Goal: Feedback & Contribution: Leave review/rating

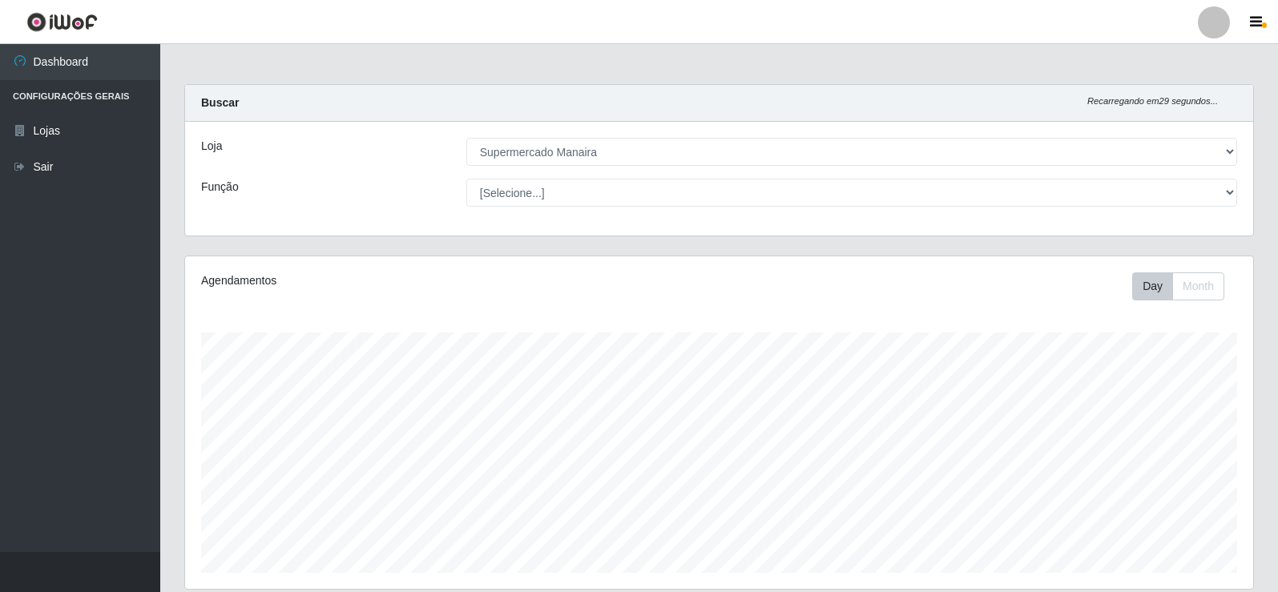
select select "443"
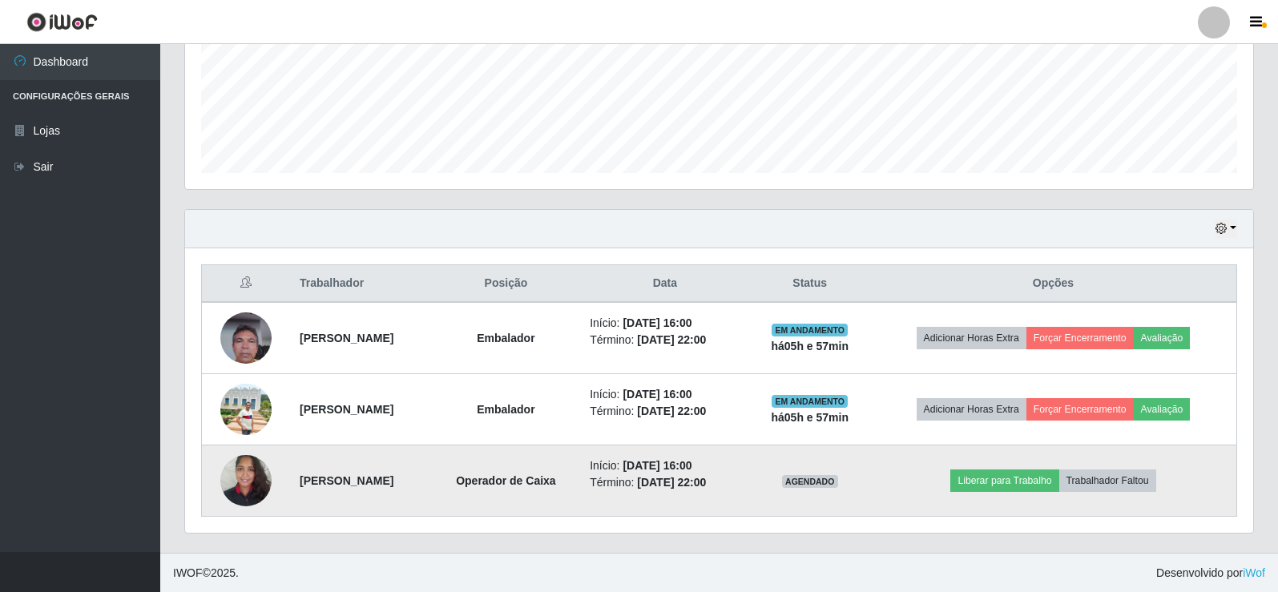
scroll to position [333, 1068]
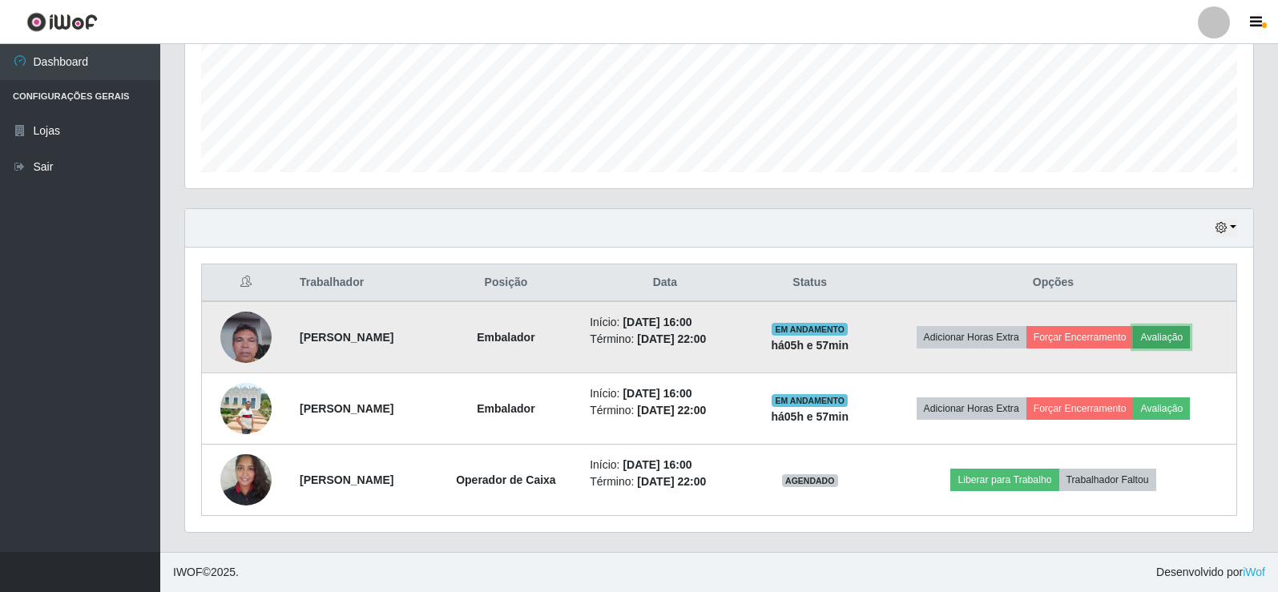
click at [1181, 341] on button "Avaliação" at bounding box center [1161, 337] width 57 height 22
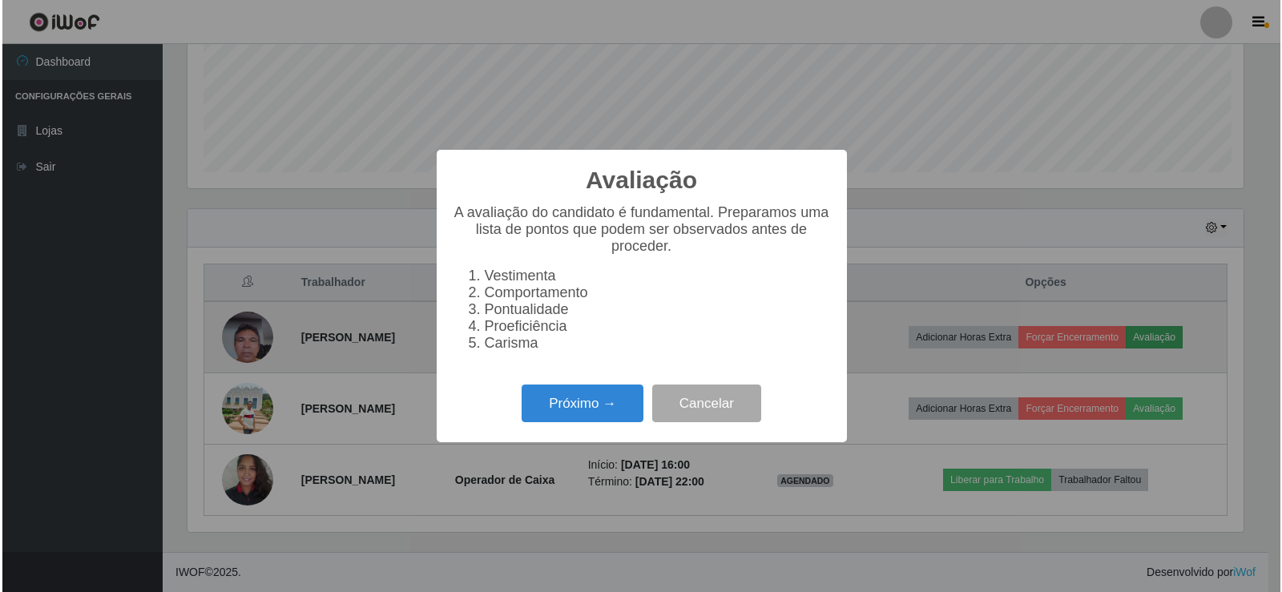
scroll to position [333, 1060]
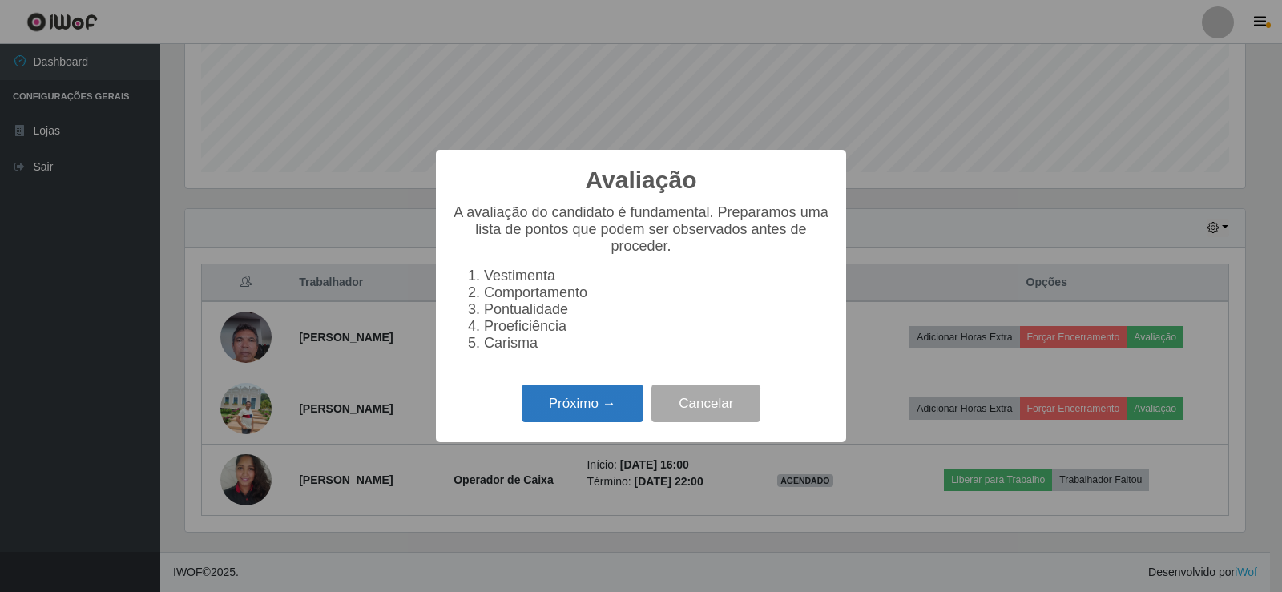
click at [607, 418] on button "Próximo →" at bounding box center [583, 404] width 122 height 38
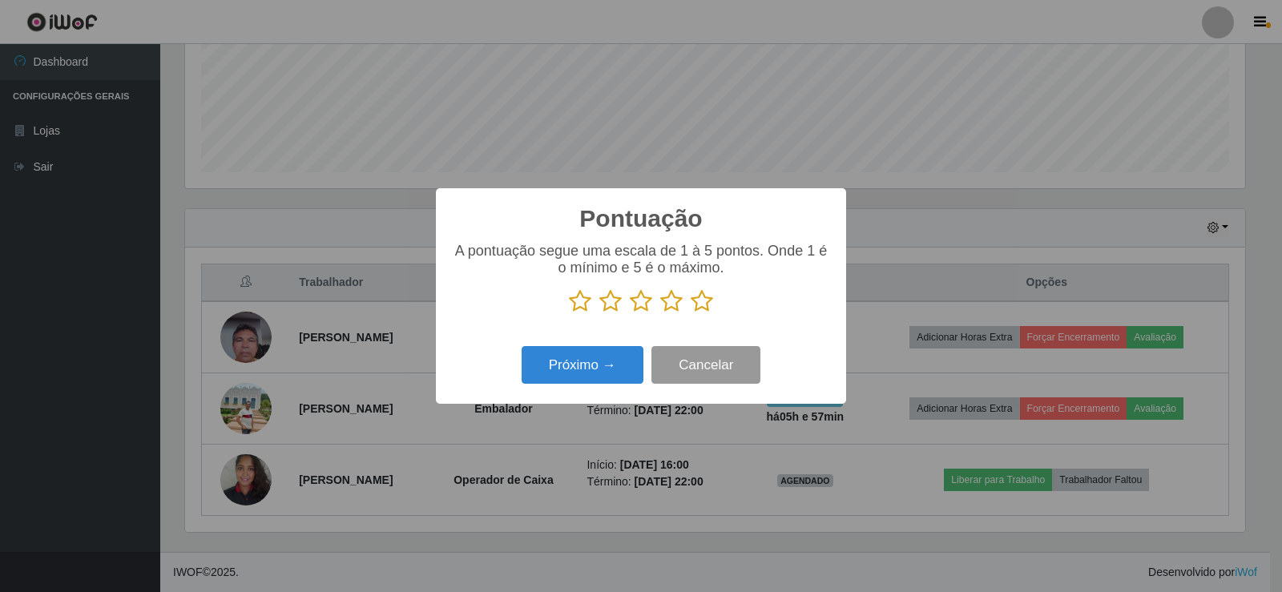
scroll to position [801163, 800435]
click at [704, 302] on icon at bounding box center [702, 301] width 22 height 24
click at [691, 313] on input "radio" at bounding box center [691, 313] width 0 height 0
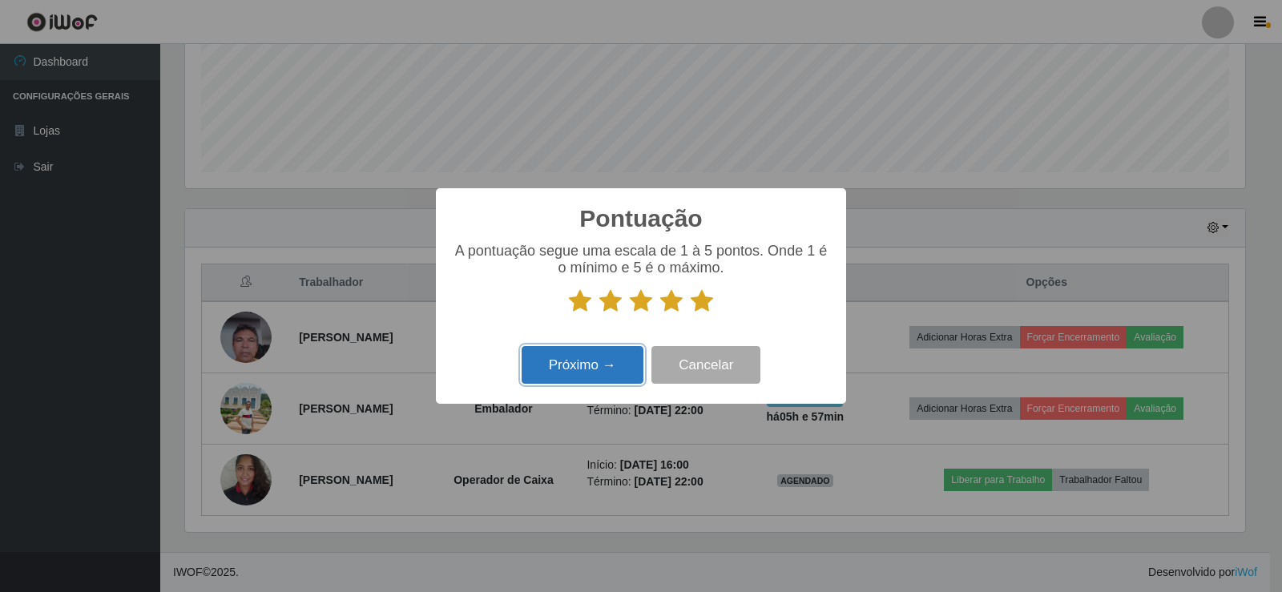
click at [618, 378] on button "Próximo →" at bounding box center [583, 365] width 122 height 38
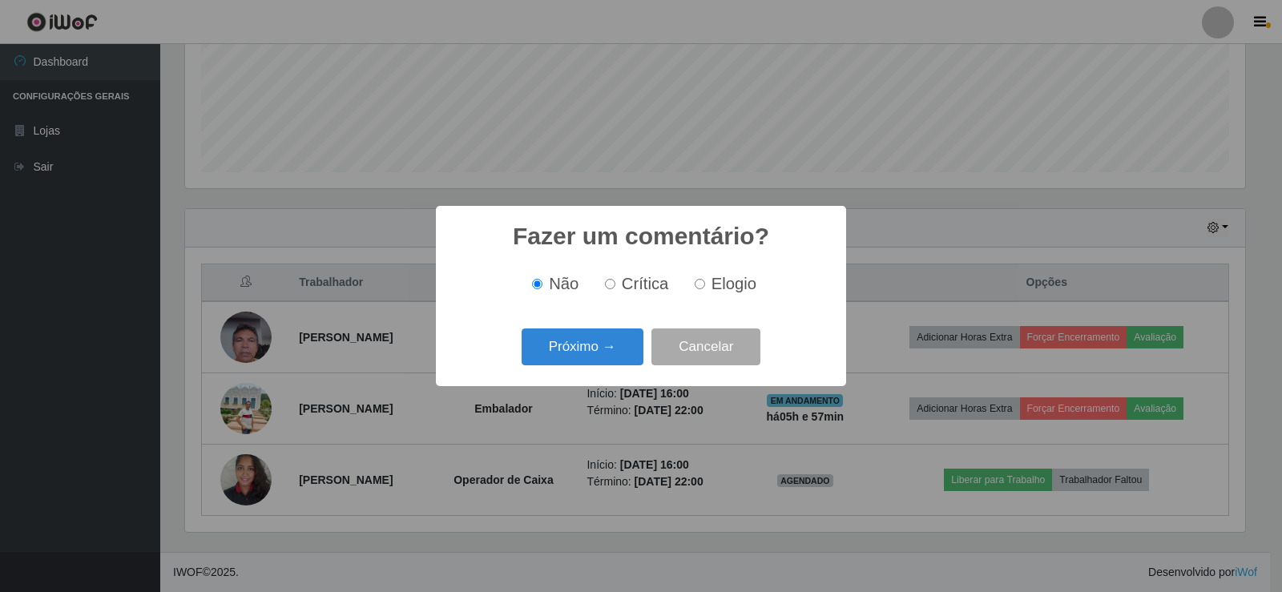
click at [698, 286] on input "Elogio" at bounding box center [700, 284] width 10 height 10
radio input "true"
click at [607, 345] on button "Próximo →" at bounding box center [583, 348] width 122 height 38
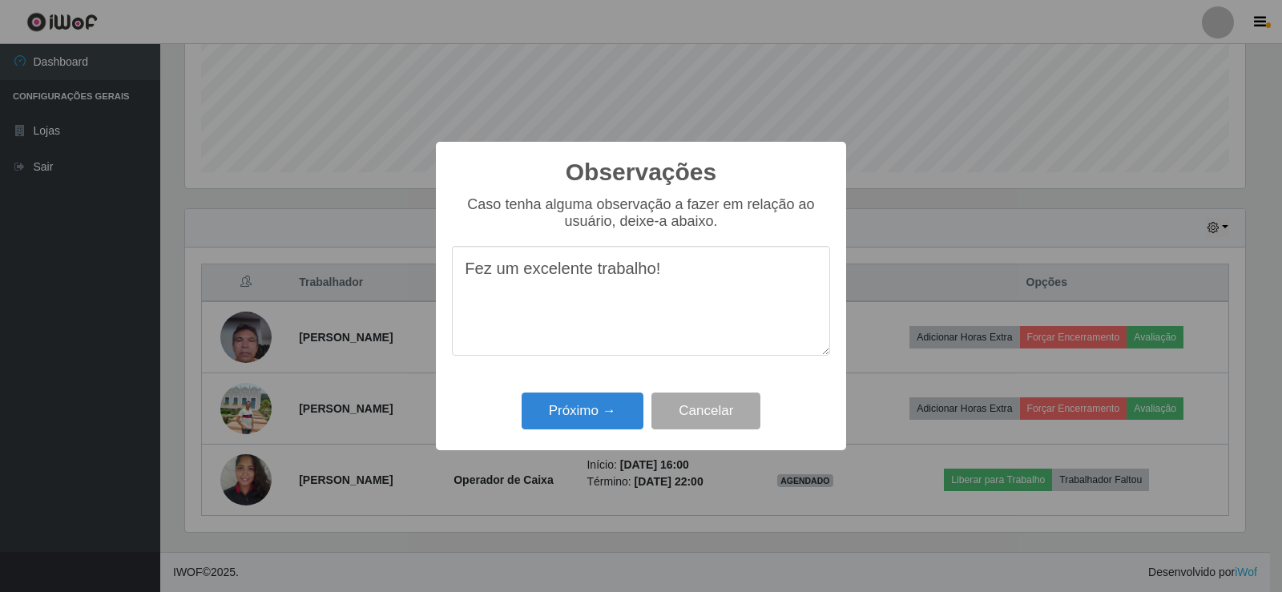
drag, startPoint x: 462, startPoint y: 273, endPoint x: 670, endPoint y: 282, distance: 208.6
click at [670, 282] on textarea "Fez um excelente trabalho!" at bounding box center [641, 301] width 378 height 110
click at [618, 328] on textarea "Fez um excelente trabalho!" at bounding box center [641, 301] width 378 height 110
type textarea "Fez um excelente trabalho!"
click at [597, 416] on button "Próximo →" at bounding box center [583, 412] width 122 height 38
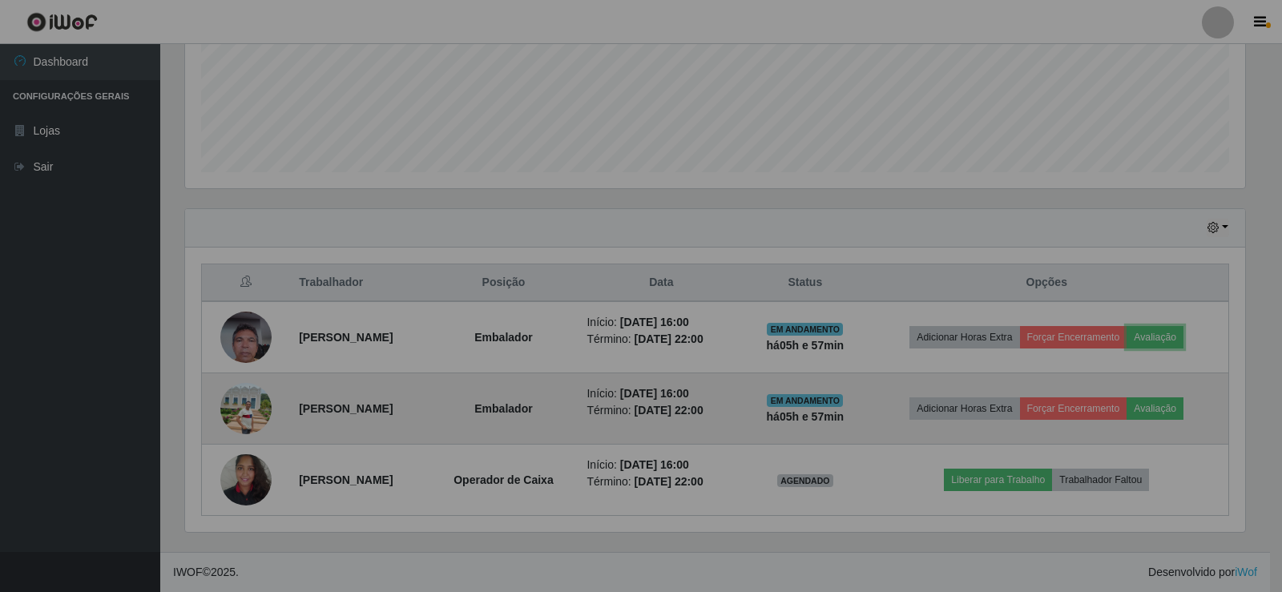
scroll to position [333, 1068]
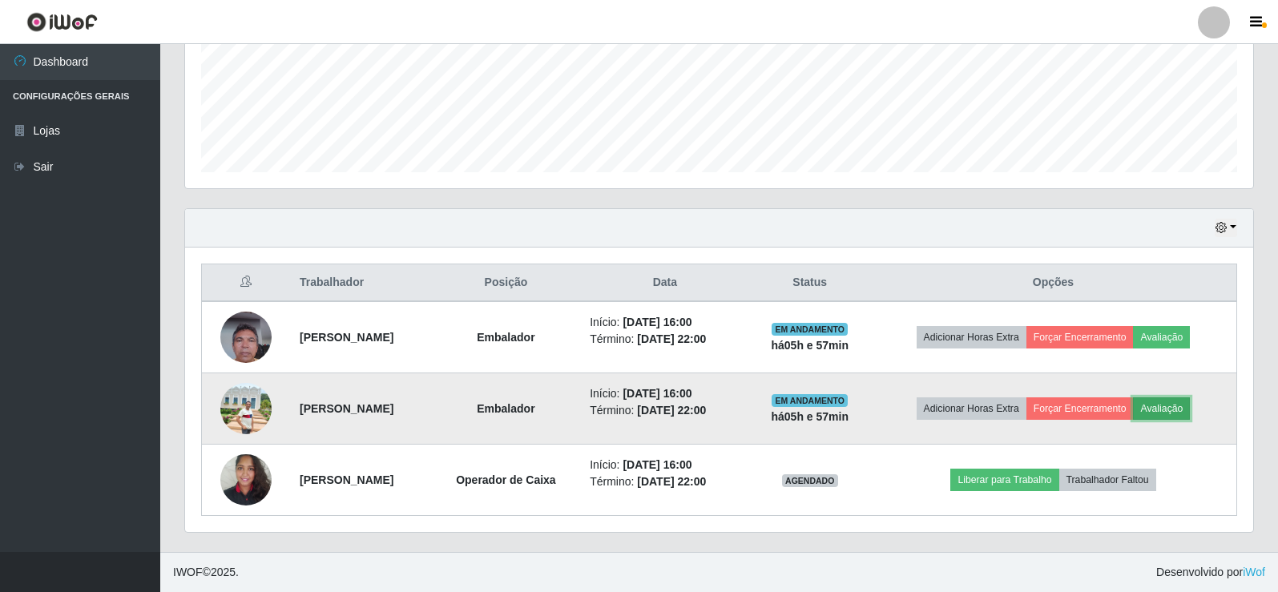
click at [1180, 406] on button "Avaliação" at bounding box center [1161, 409] width 57 height 22
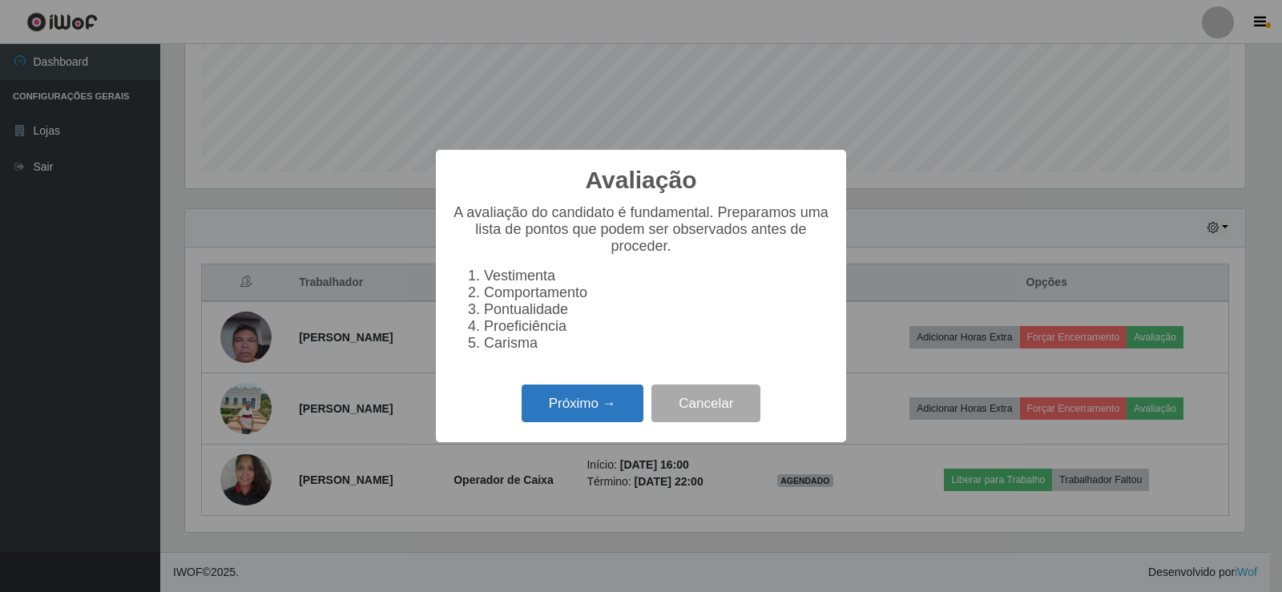
click at [597, 409] on button "Próximo →" at bounding box center [583, 404] width 122 height 38
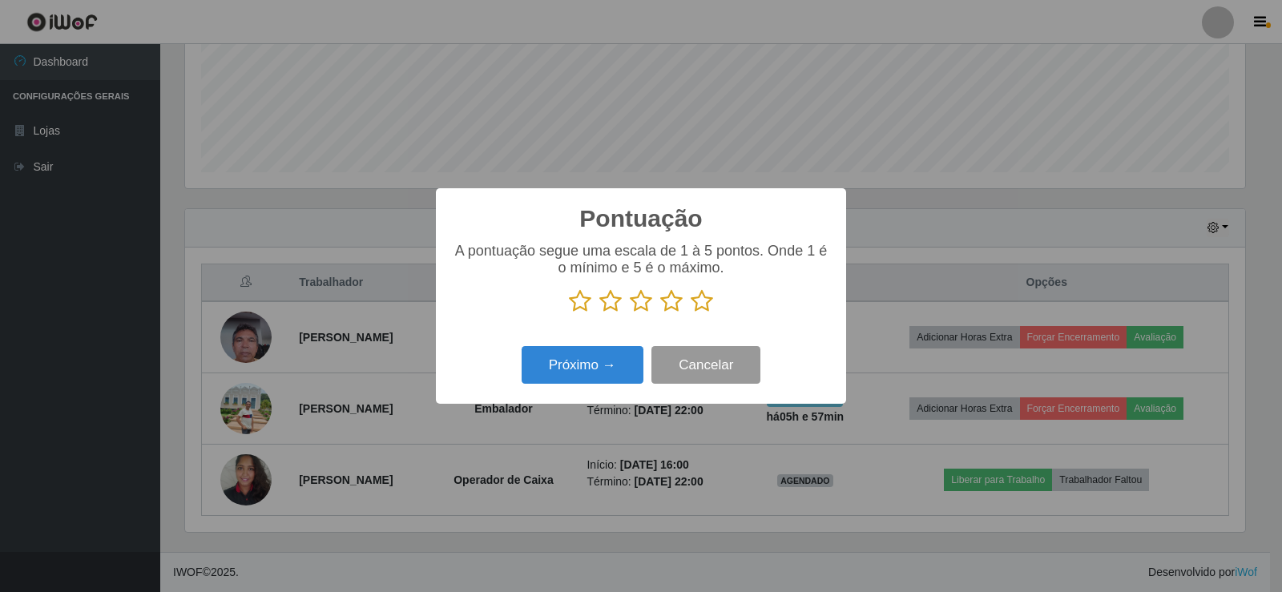
scroll to position [801163, 800435]
click at [703, 307] on icon at bounding box center [702, 301] width 22 height 24
click at [691, 313] on input "radio" at bounding box center [691, 313] width 0 height 0
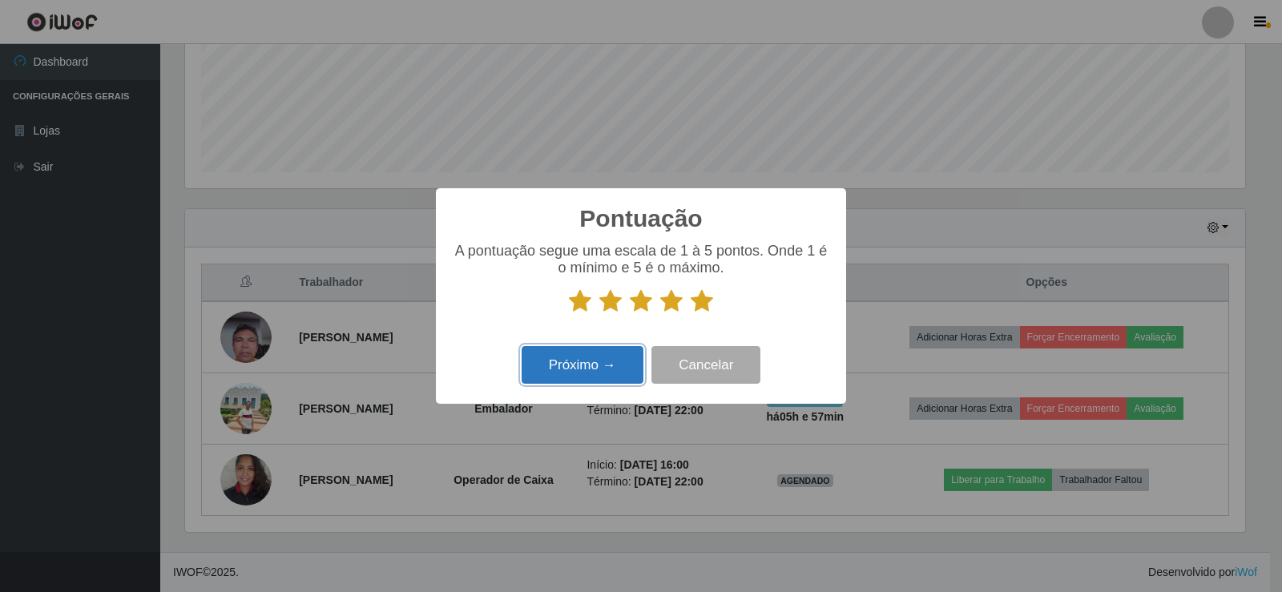
click at [613, 371] on button "Próximo →" at bounding box center [583, 365] width 122 height 38
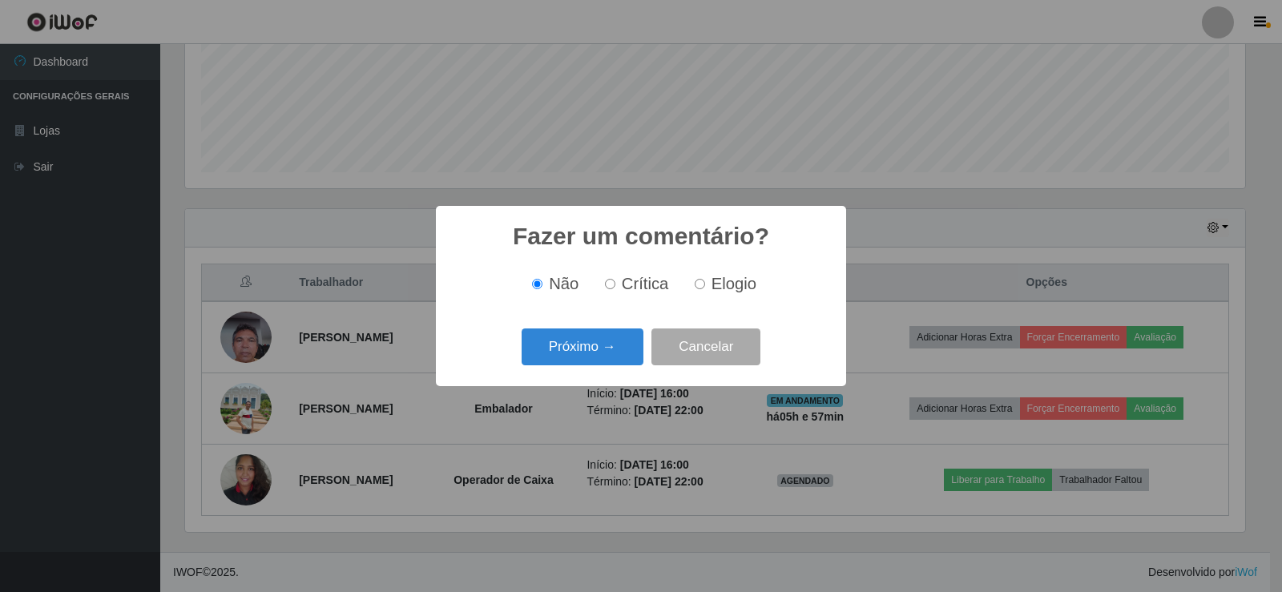
click at [696, 287] on input "Elogio" at bounding box center [700, 284] width 10 height 10
radio input "true"
click at [627, 351] on button "Próximo →" at bounding box center [583, 348] width 122 height 38
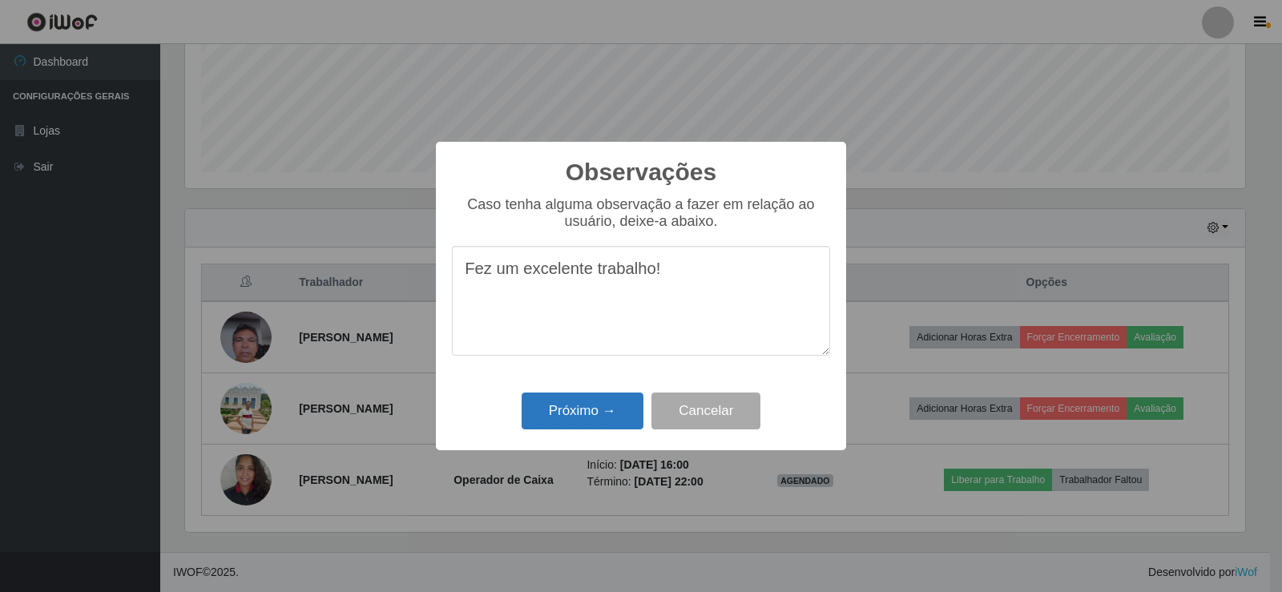
type textarea "Fez um excelente trabalho!"
click at [610, 414] on button "Próximo →" at bounding box center [583, 412] width 122 height 38
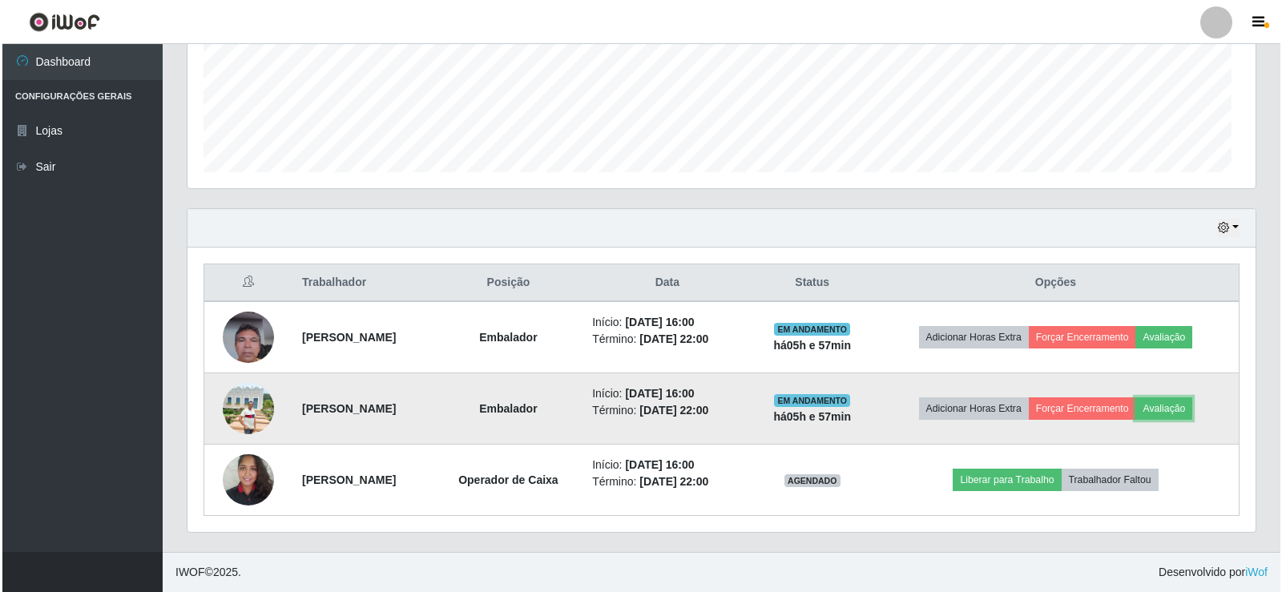
scroll to position [333, 1068]
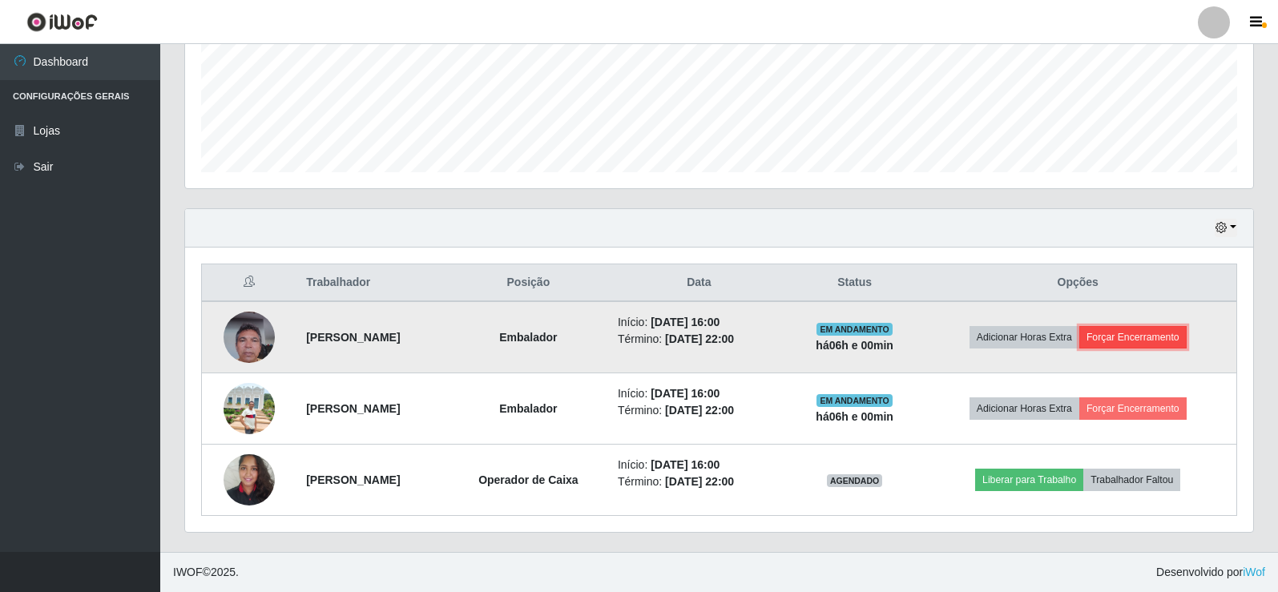
click at [1182, 337] on button "Forçar Encerramento" at bounding box center [1133, 337] width 107 height 22
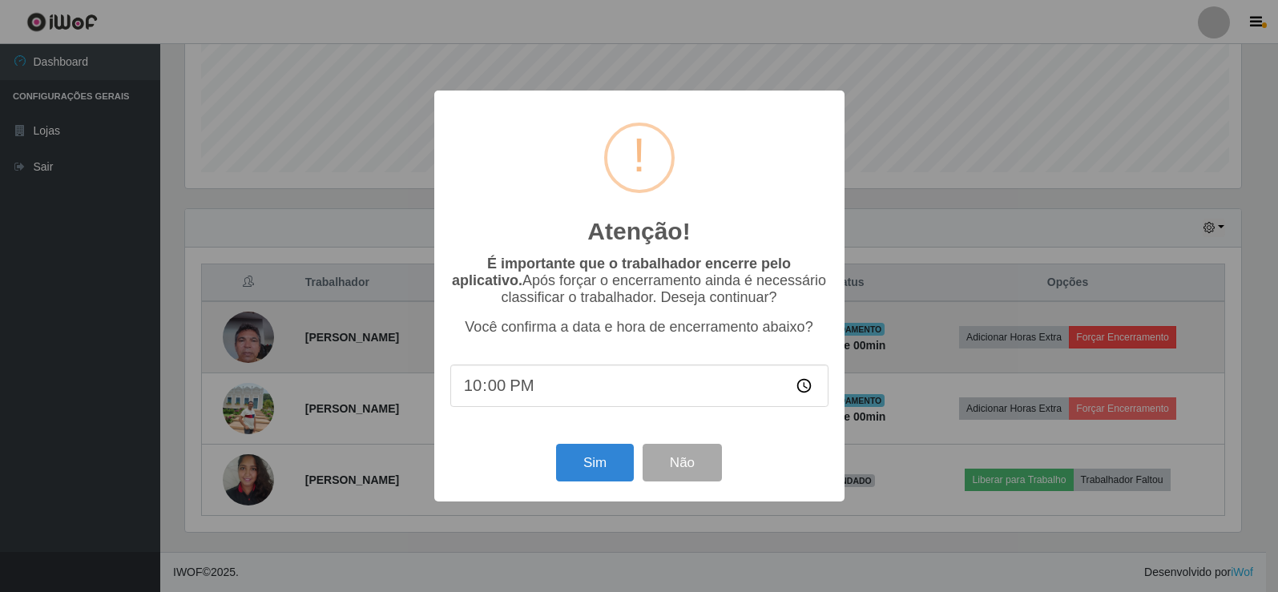
scroll to position [333, 1060]
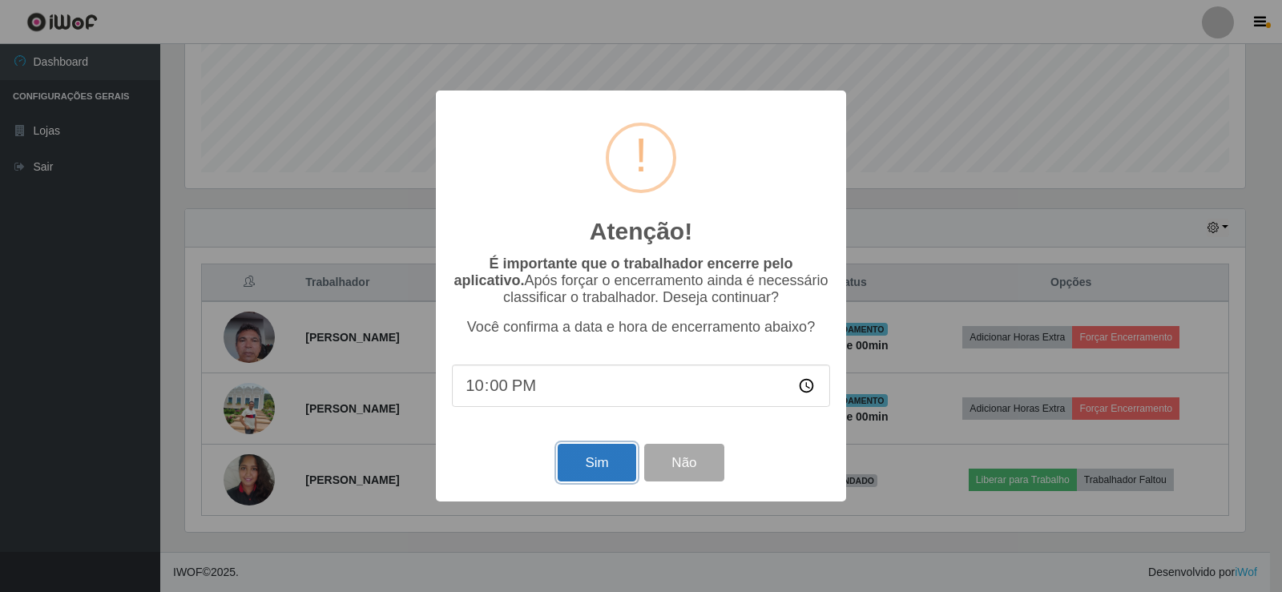
click at [601, 465] on button "Sim" at bounding box center [597, 463] width 78 height 38
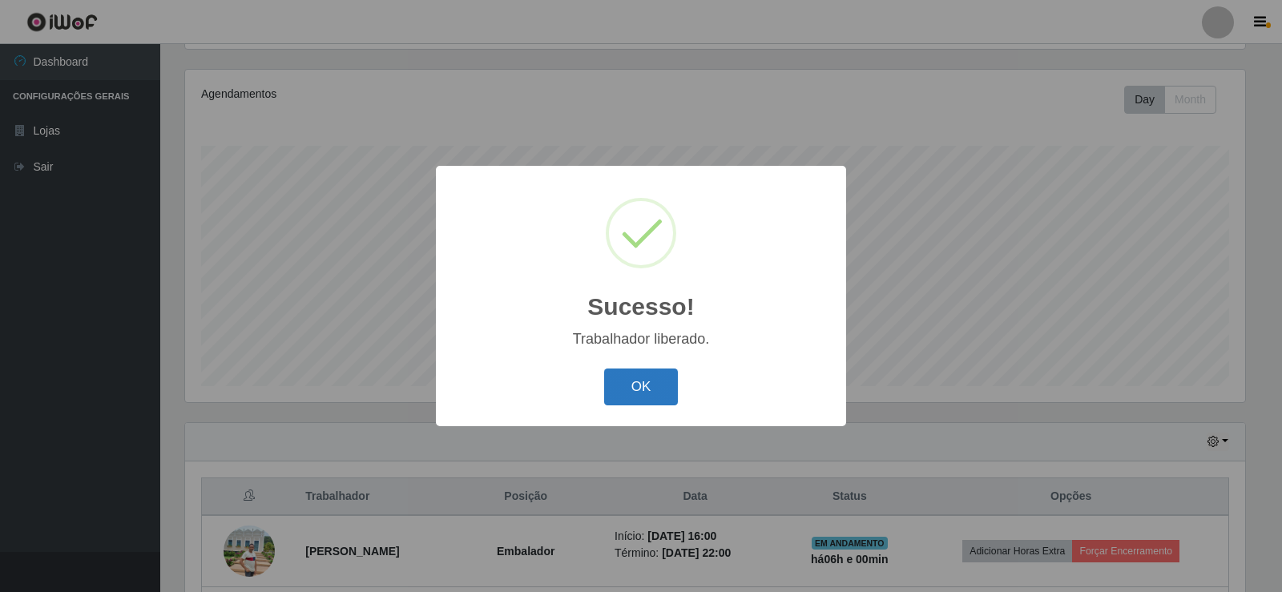
click at [651, 397] on button "OK" at bounding box center [641, 388] width 75 height 38
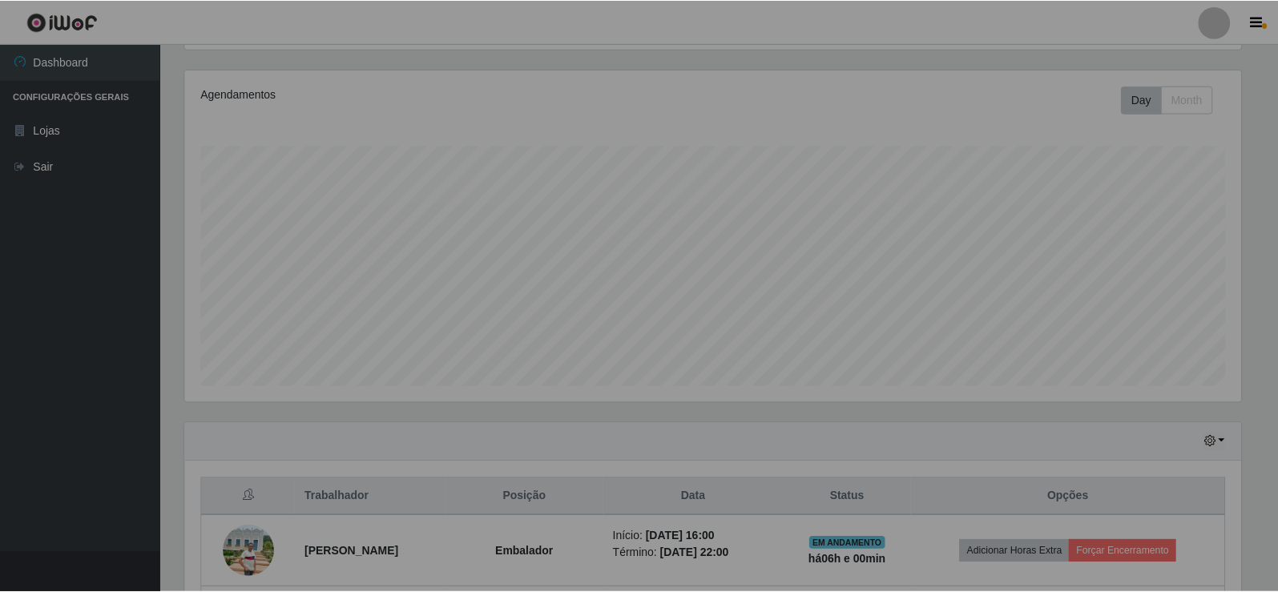
scroll to position [333, 1068]
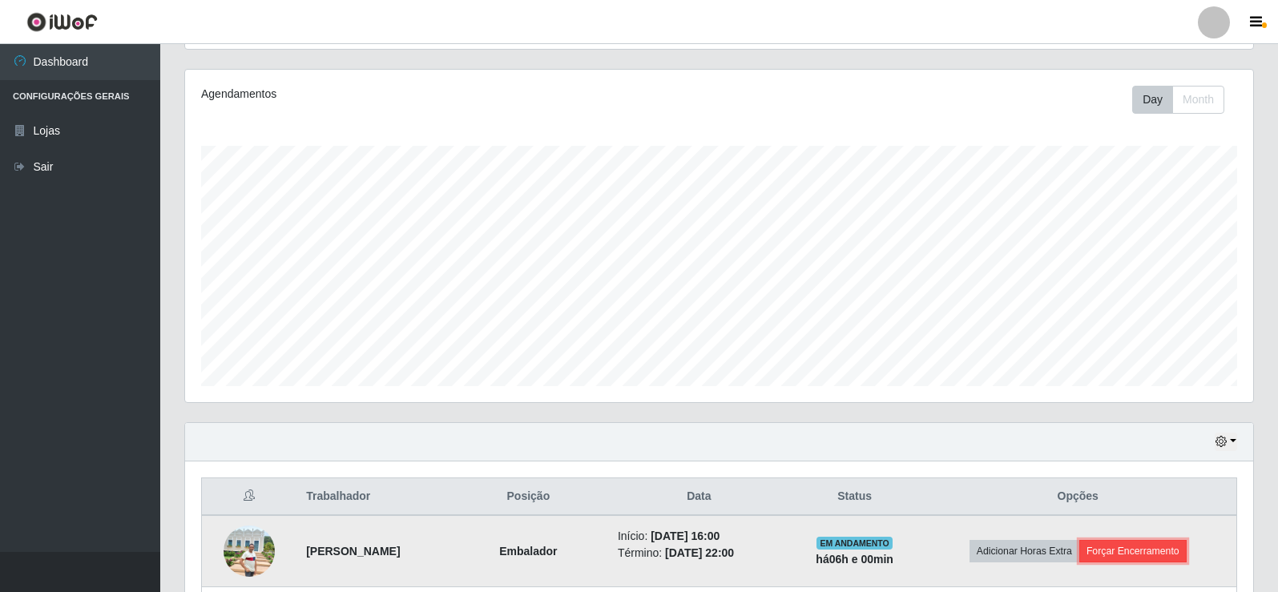
click at [1152, 551] on button "Forçar Encerramento" at bounding box center [1133, 551] width 107 height 22
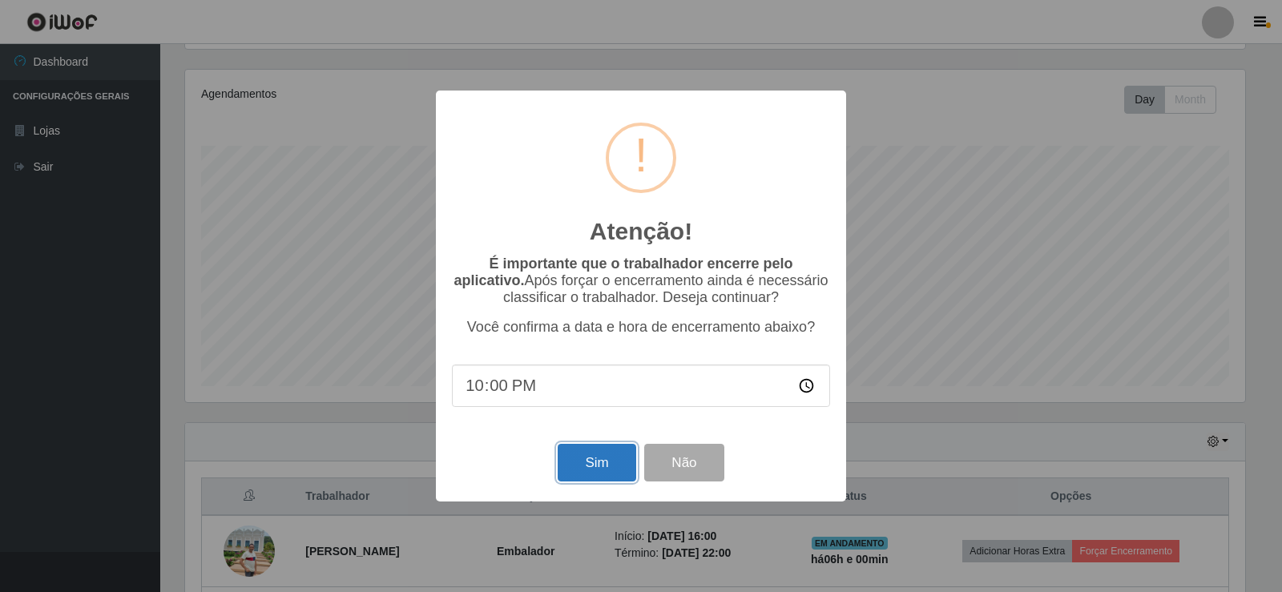
click at [601, 478] on button "Sim" at bounding box center [597, 463] width 78 height 38
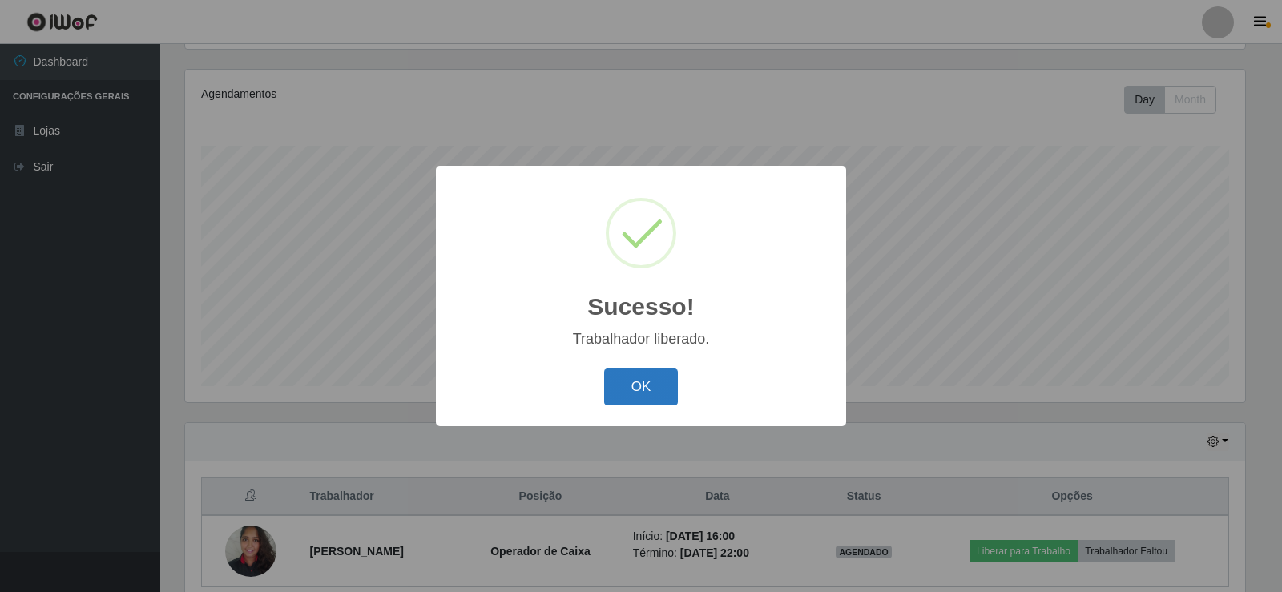
click at [662, 390] on button "OK" at bounding box center [641, 388] width 75 height 38
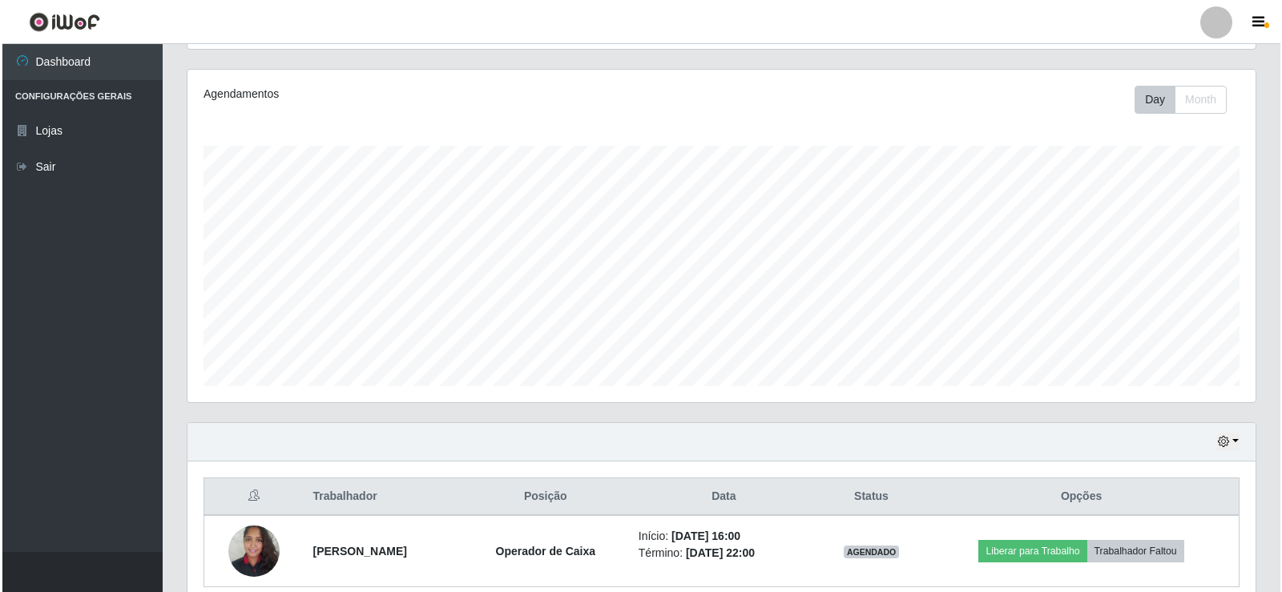
scroll to position [258, 0]
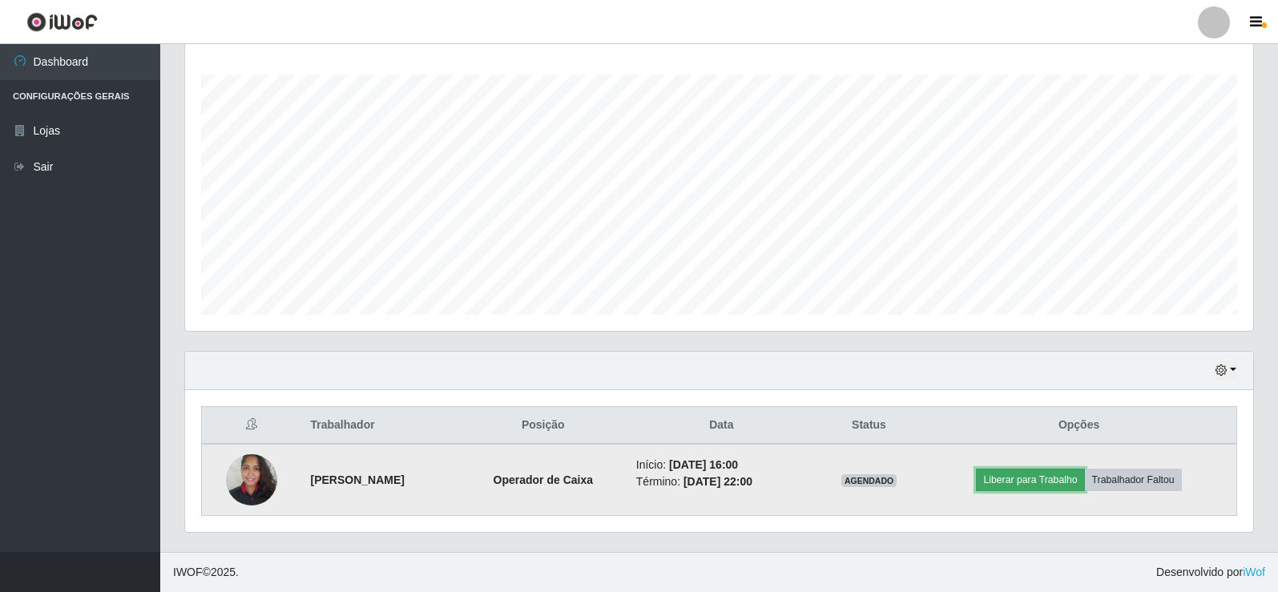
click at [1037, 483] on button "Liberar para Trabalho" at bounding box center [1030, 480] width 108 height 22
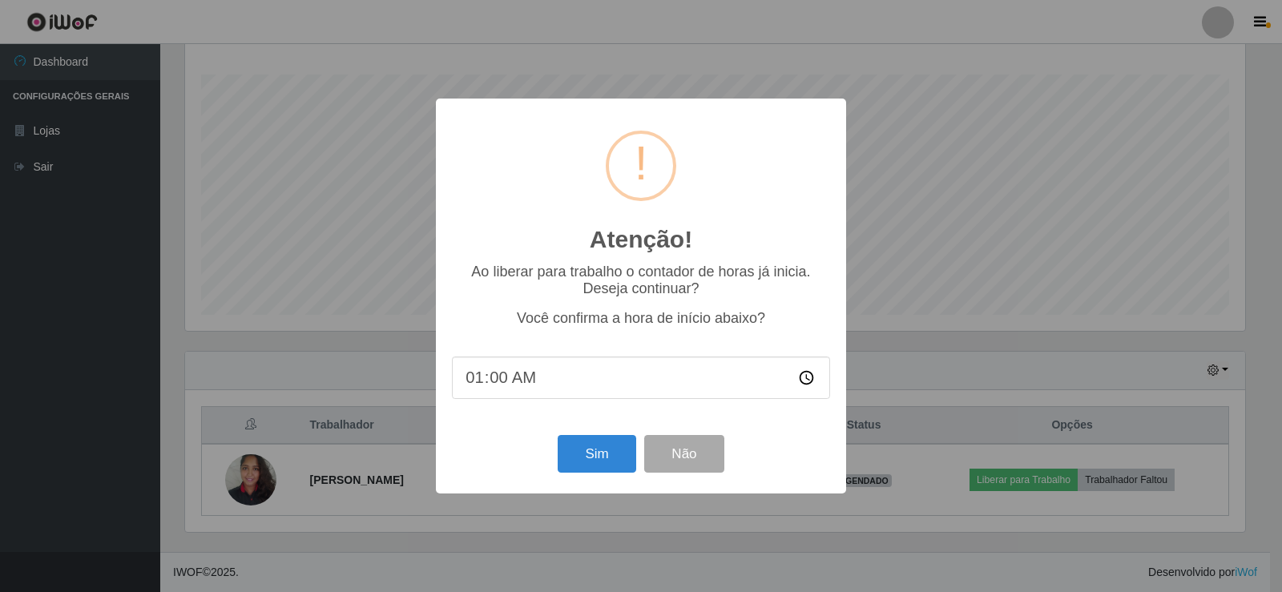
type input "16:00"
click at [619, 462] on button "Sim" at bounding box center [597, 454] width 78 height 38
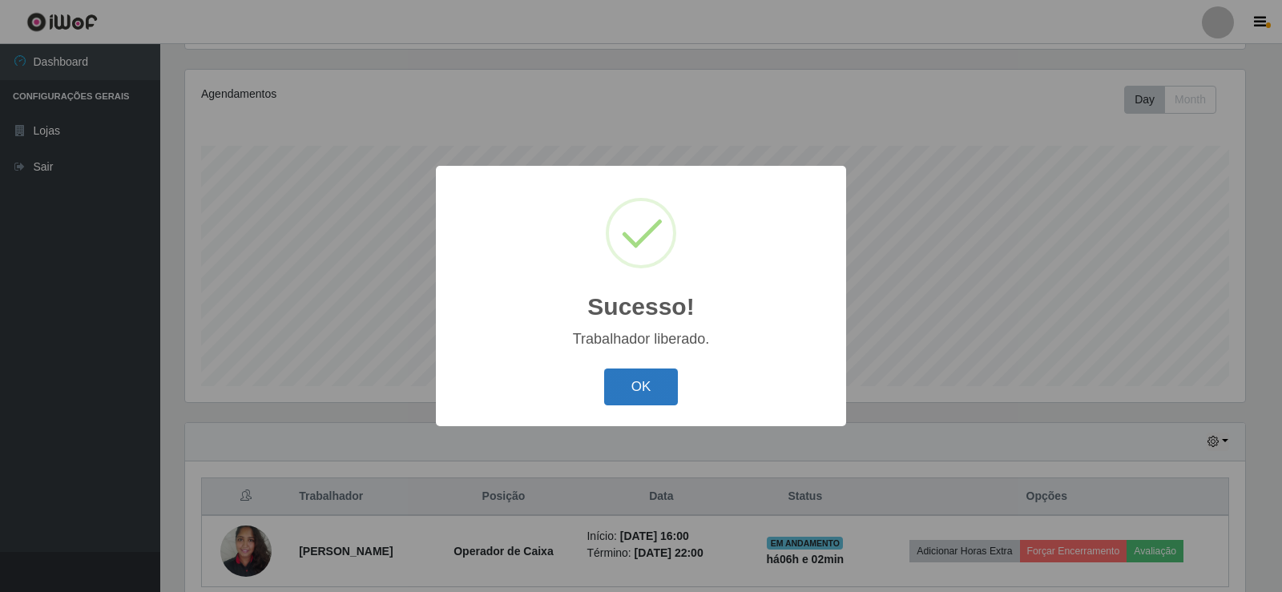
click at [627, 384] on button "OK" at bounding box center [641, 388] width 75 height 38
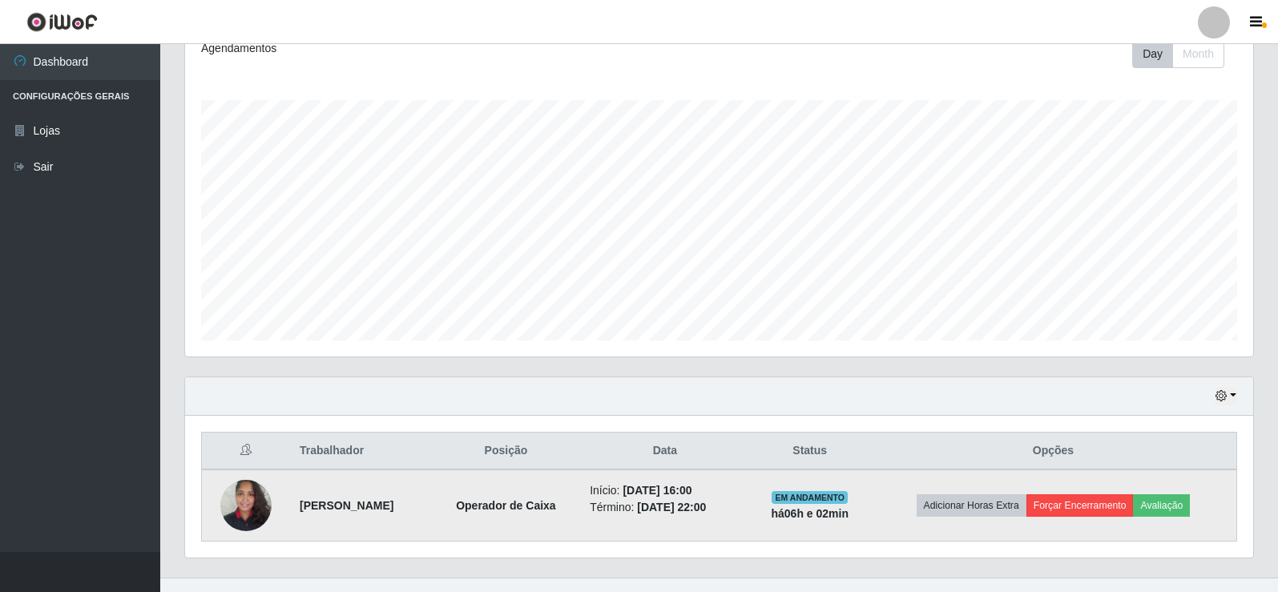
scroll to position [258, 0]
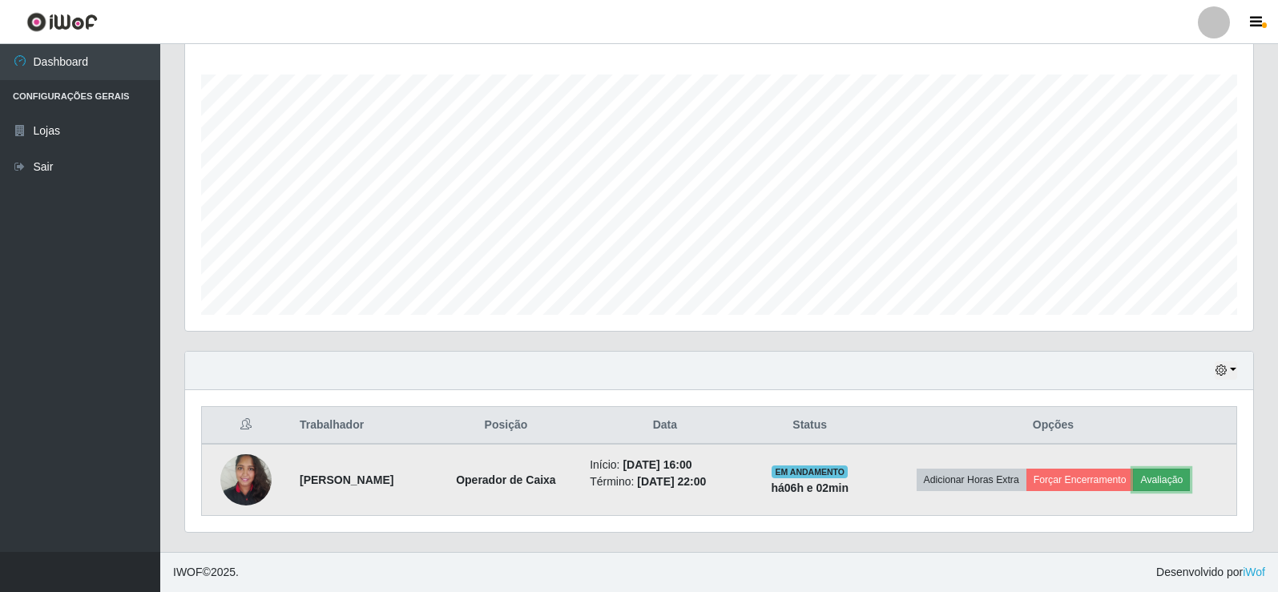
click at [1190, 481] on button "Avaliação" at bounding box center [1161, 480] width 57 height 22
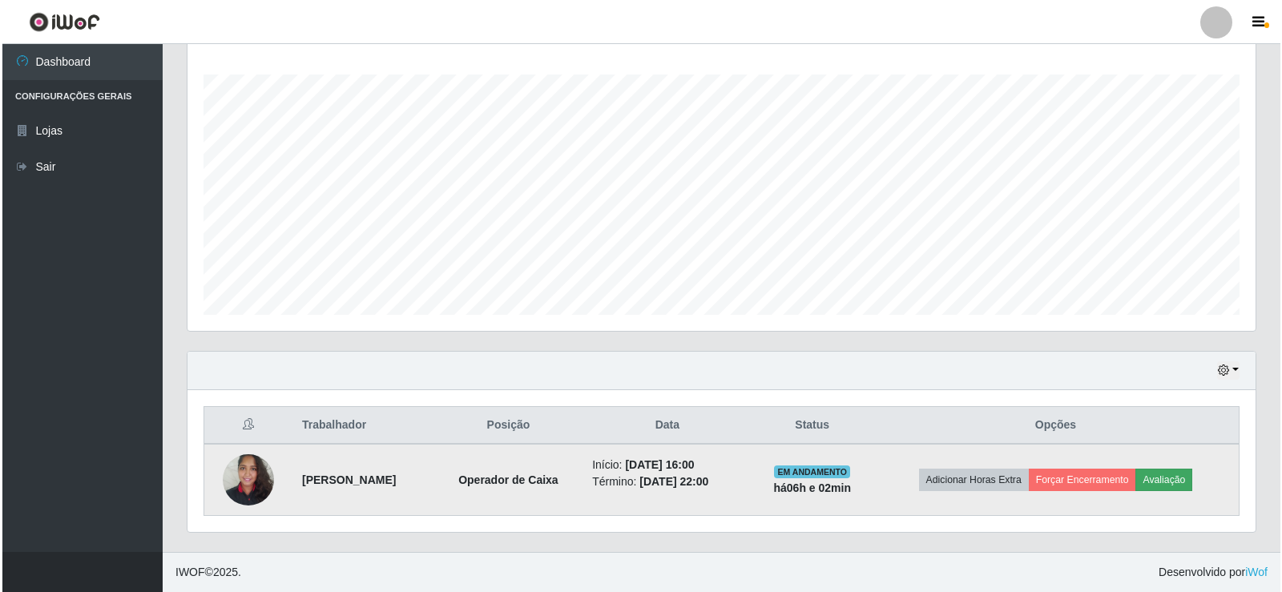
scroll to position [333, 1060]
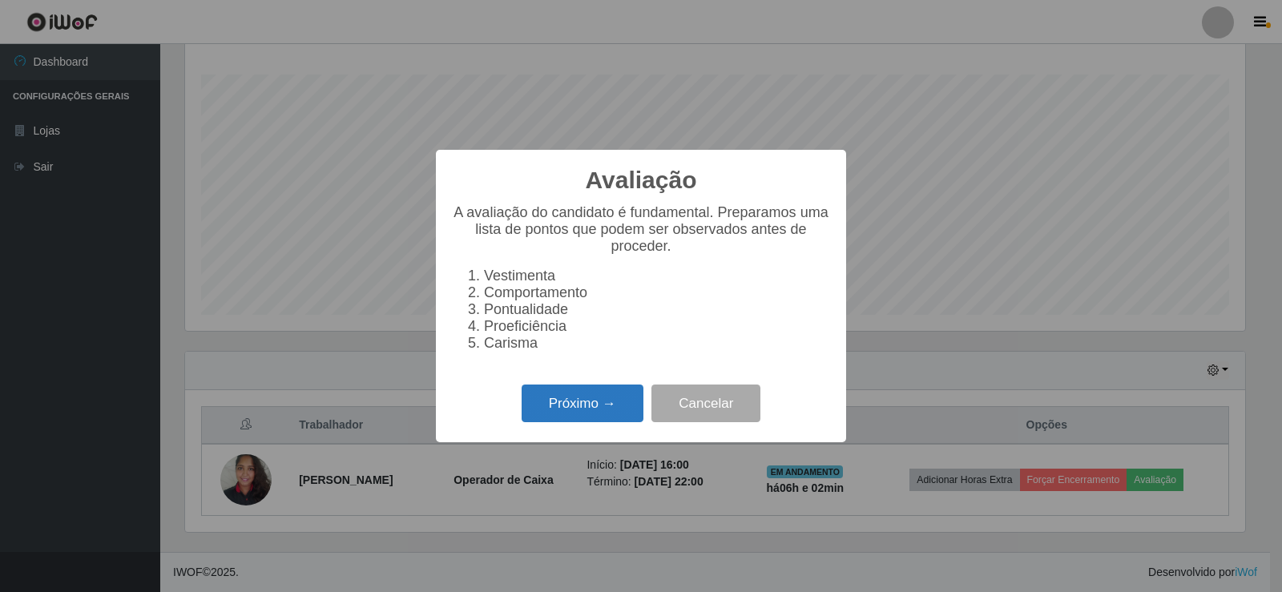
click at [590, 410] on button "Próximo →" at bounding box center [583, 404] width 122 height 38
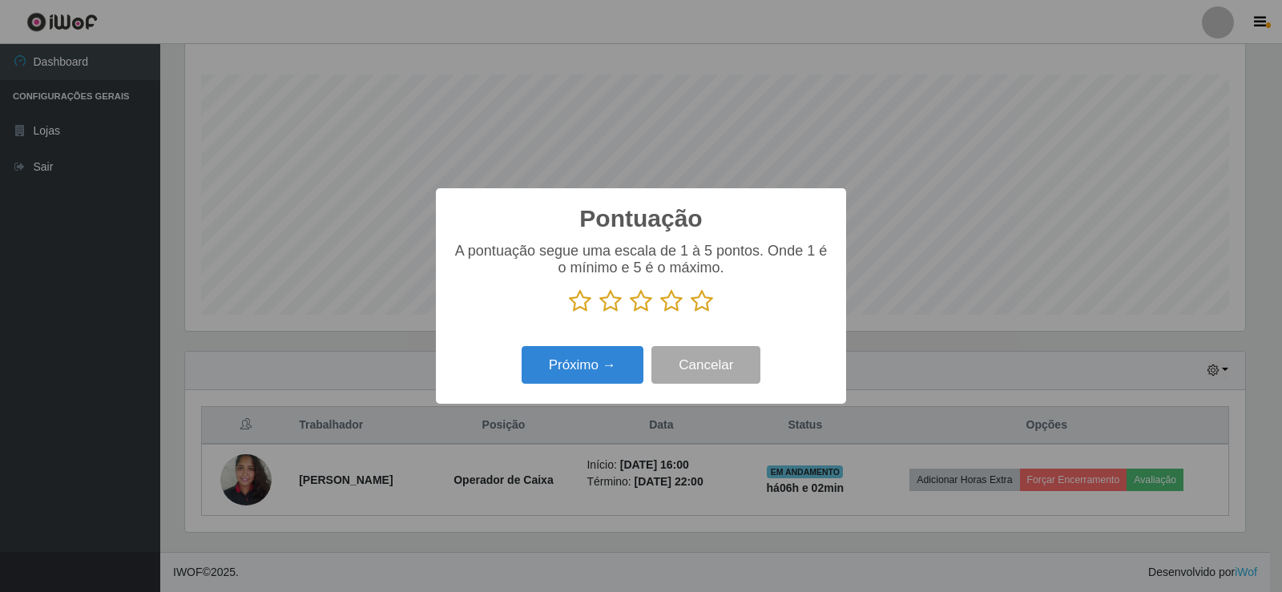
click at [705, 308] on icon at bounding box center [702, 301] width 22 height 24
click at [691, 313] on input "radio" at bounding box center [691, 313] width 0 height 0
click at [630, 373] on button "Próximo →" at bounding box center [583, 365] width 122 height 38
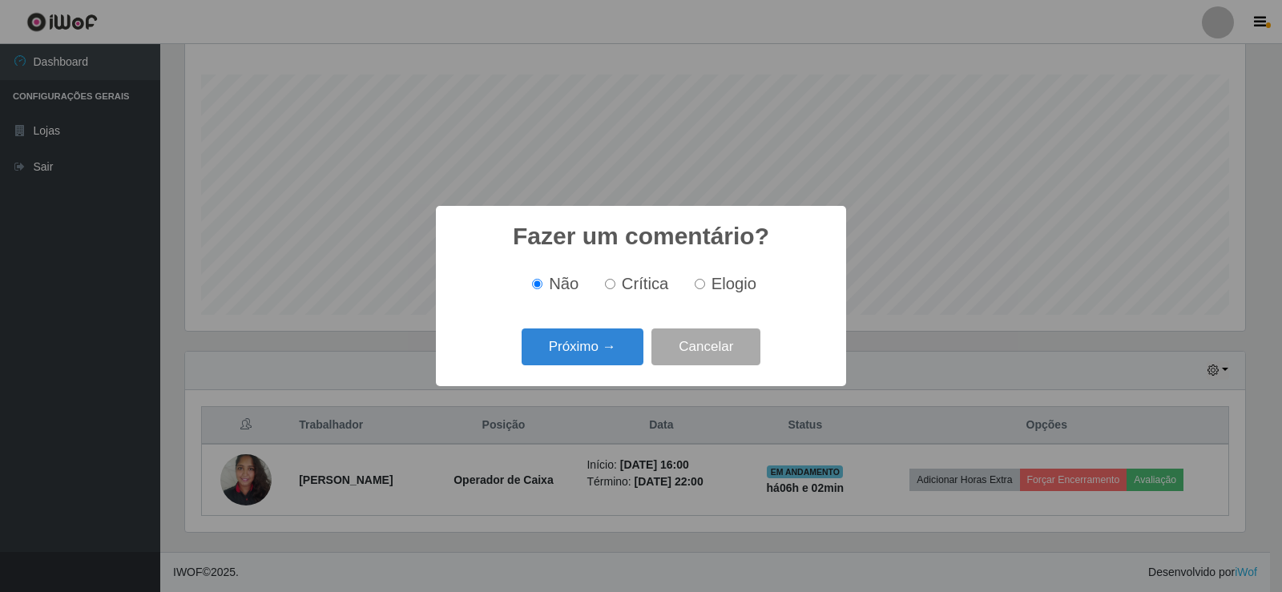
drag, startPoint x: 701, startPoint y: 288, endPoint x: 624, endPoint y: 332, distance: 88.7
click at [700, 288] on input "Elogio" at bounding box center [700, 284] width 10 height 10
radio input "true"
click at [622, 342] on button "Próximo →" at bounding box center [583, 348] width 122 height 38
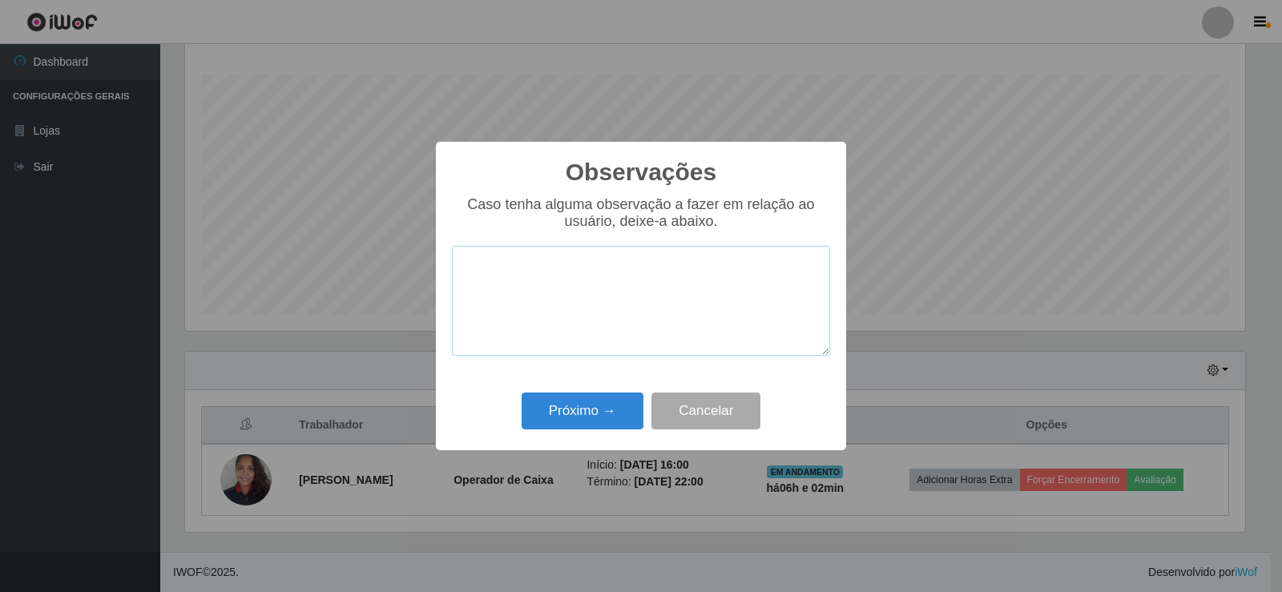
paste textarea "Fez um excelente trabalho!"
type textarea "Fez um excelente trabalho!"
click at [596, 414] on button "Próximo →" at bounding box center [583, 412] width 122 height 38
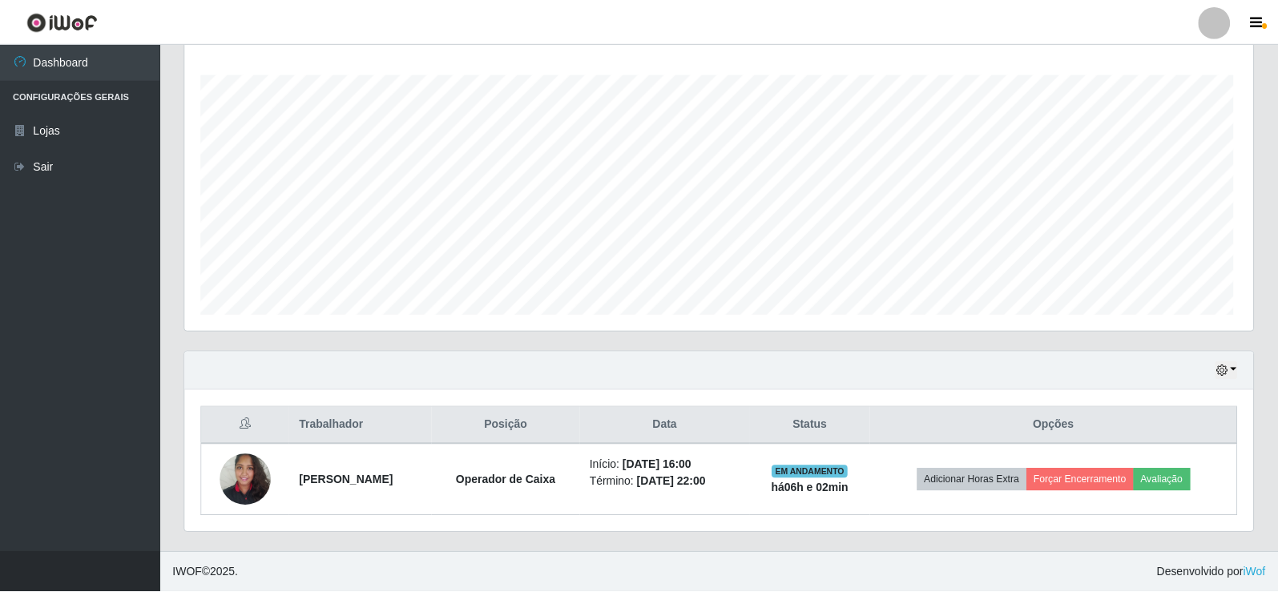
scroll to position [333, 1068]
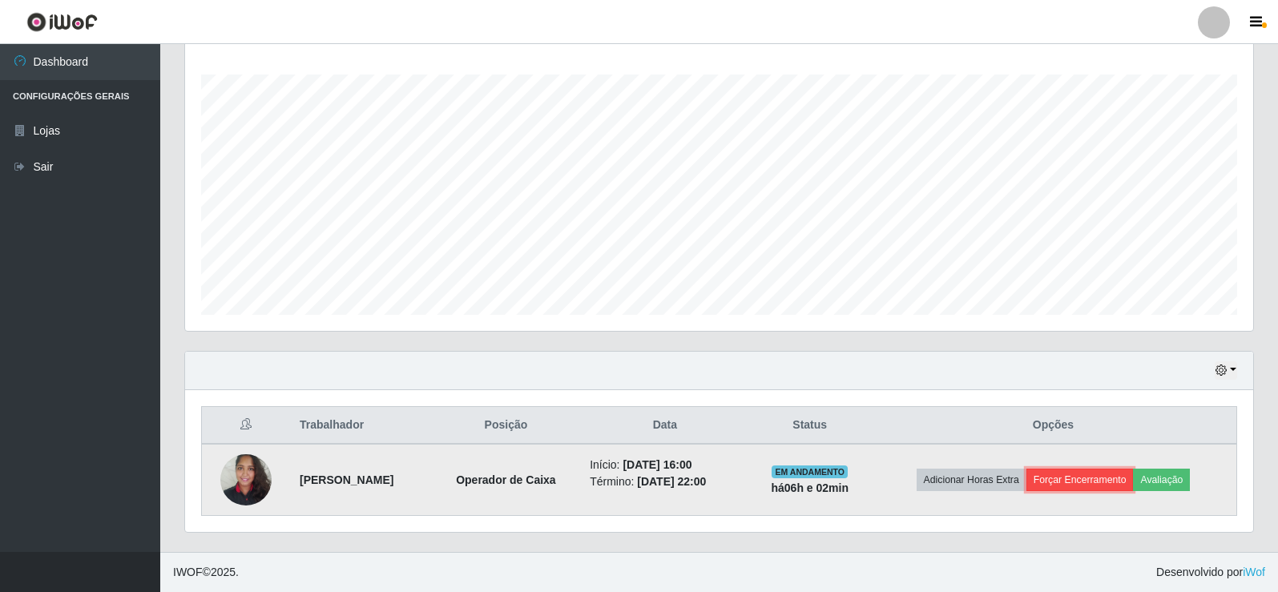
click at [1104, 474] on button "Forçar Encerramento" at bounding box center [1080, 480] width 107 height 22
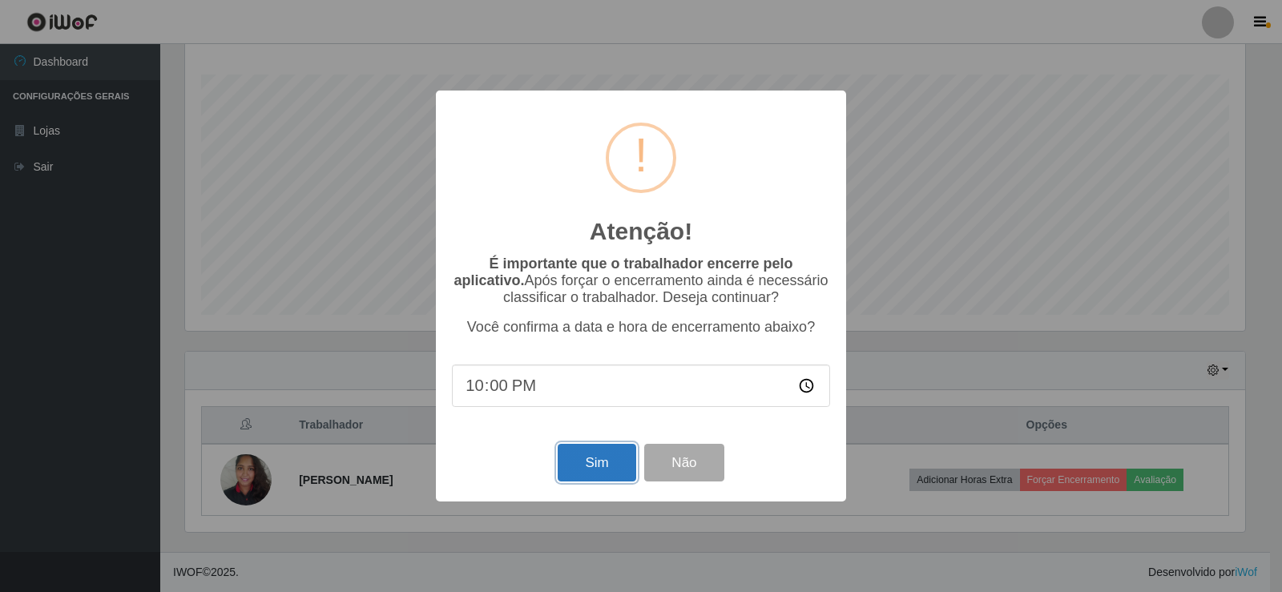
click at [604, 462] on button "Sim" at bounding box center [597, 463] width 78 height 38
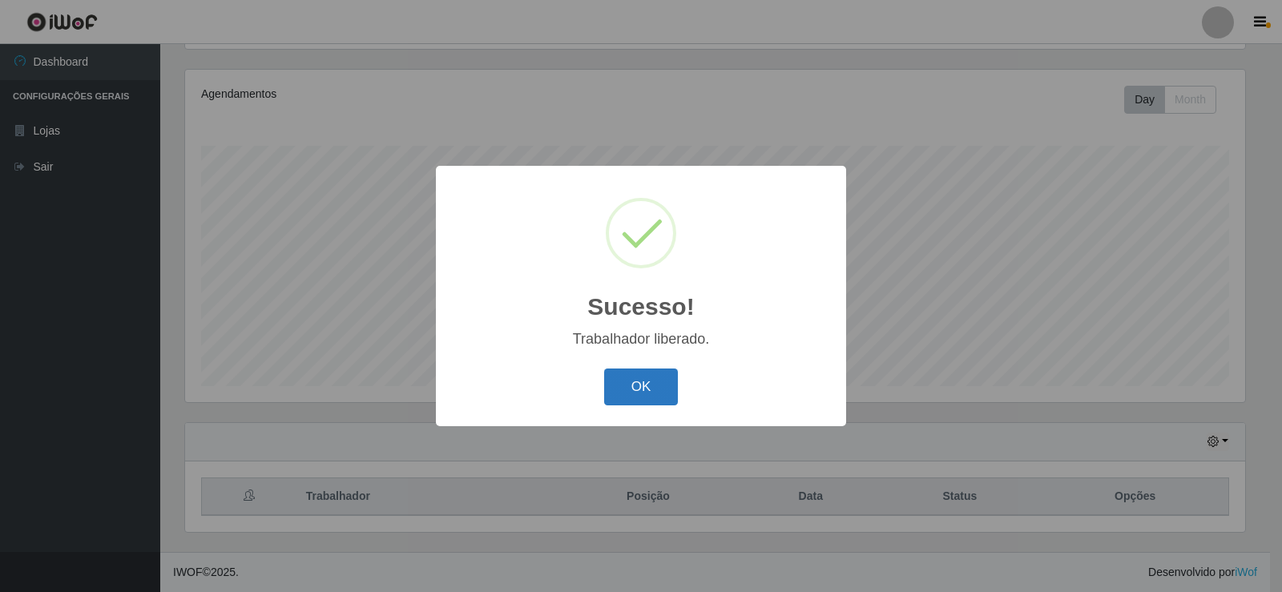
click at [660, 397] on button "OK" at bounding box center [641, 388] width 75 height 38
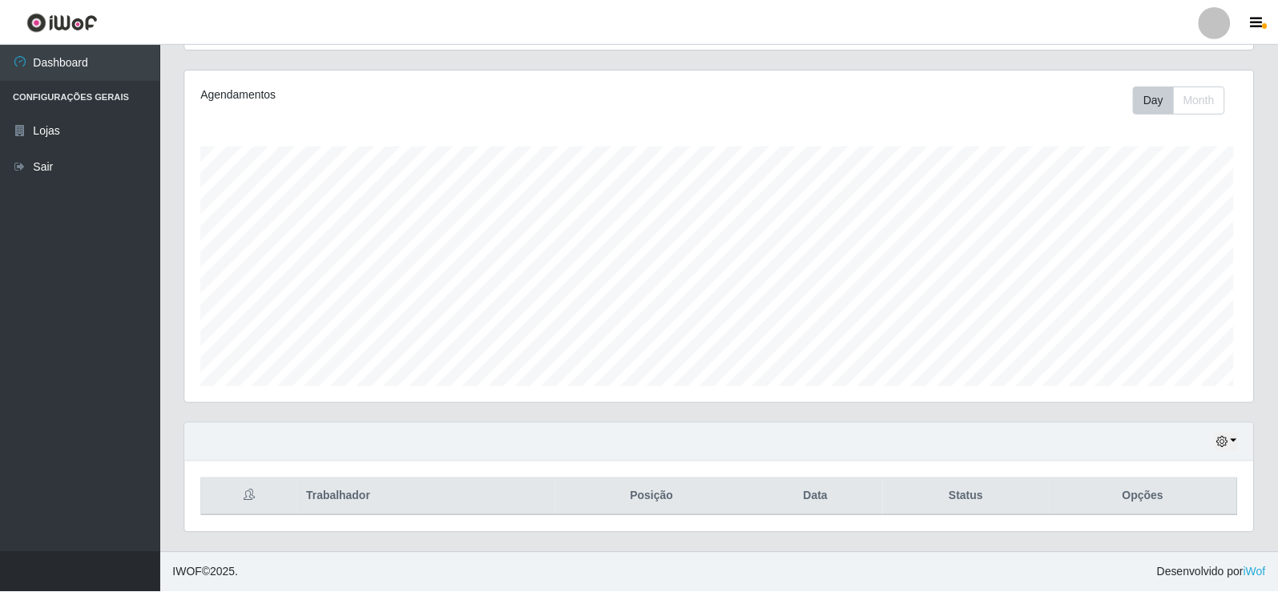
scroll to position [333, 1068]
